Goal: Information Seeking & Learning: Learn about a topic

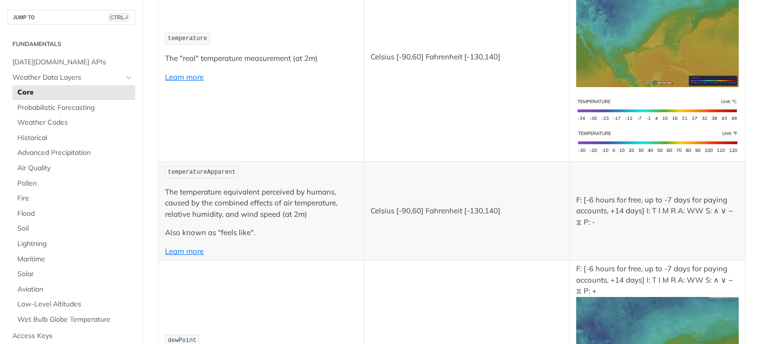
scroll to position [248, 0]
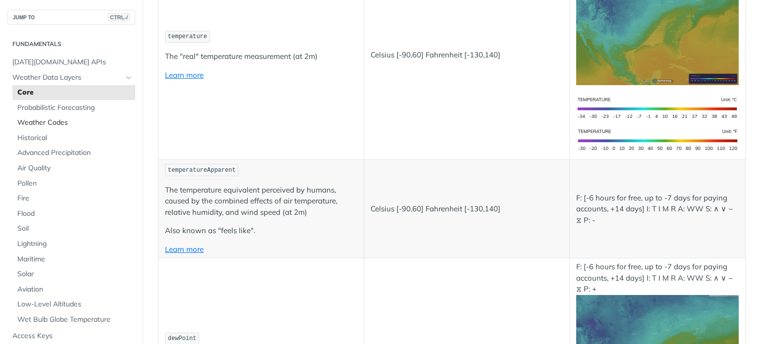
click at [74, 119] on span "Weather Codes" at bounding box center [74, 123] width 115 height 10
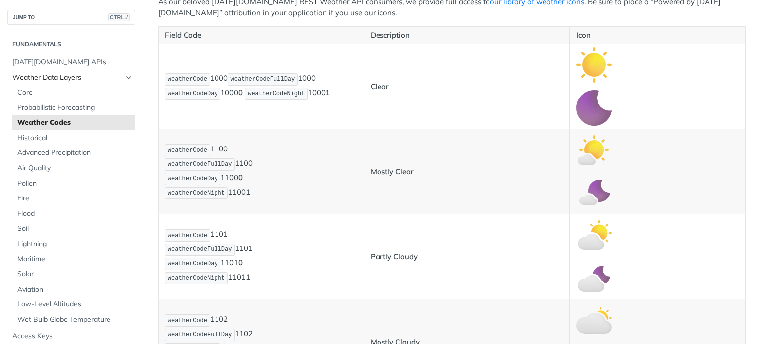
click at [117, 73] on link "Weather Data Layers" at bounding box center [71, 77] width 128 height 15
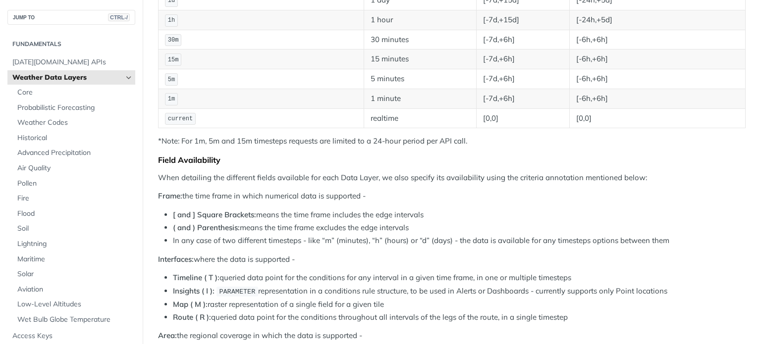
click at [94, 74] on span "Weather Data Layers" at bounding box center [67, 78] width 110 height 10
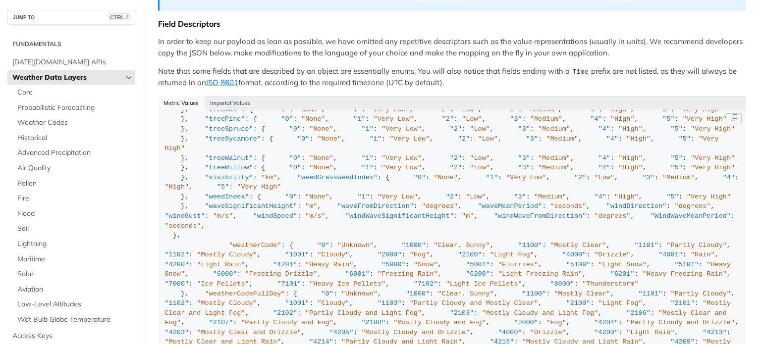
scroll to position [446, 0]
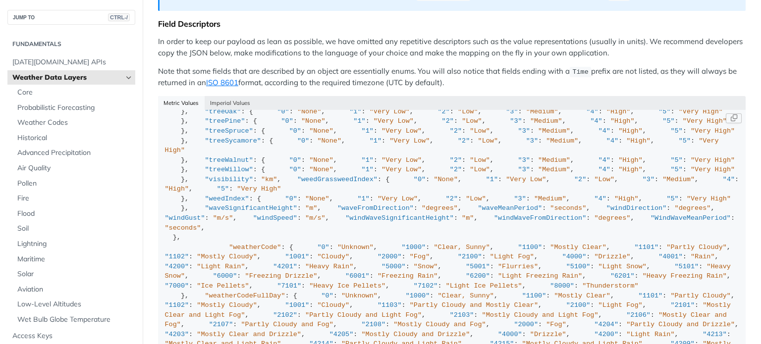
drag, startPoint x: 341, startPoint y: 268, endPoint x: 375, endPoint y: 256, distance: 35.7
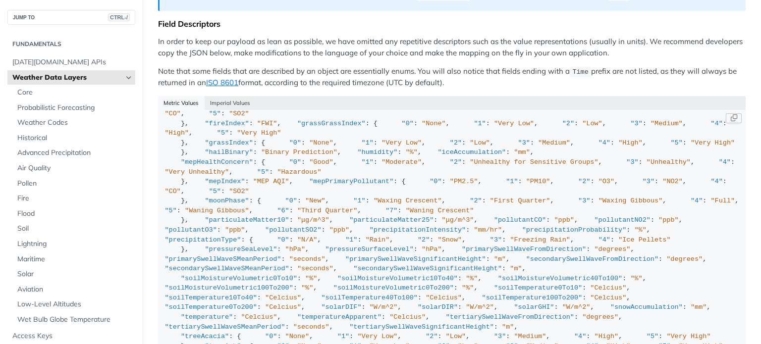
scroll to position [0, 0]
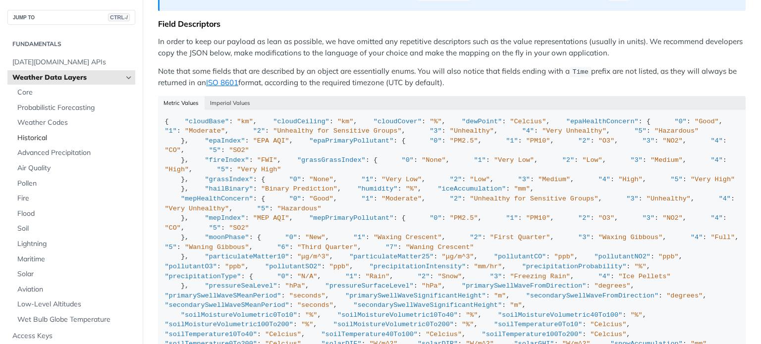
click at [52, 137] on span "Historical" at bounding box center [74, 138] width 115 height 10
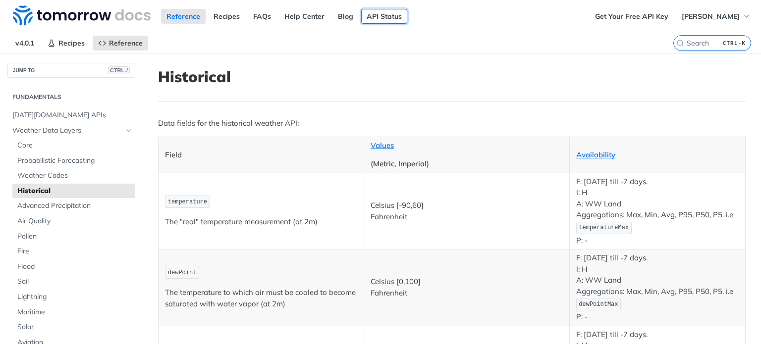
click at [386, 22] on link "API Status" at bounding box center [384, 16] width 46 height 15
